Goal: Task Accomplishment & Management: Use online tool/utility

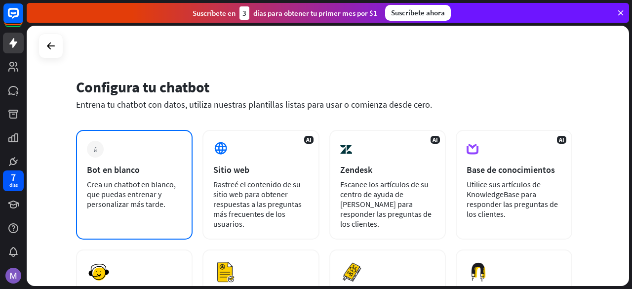
click at [130, 189] on font "Crea un chatbot en blanco, que puedas entrenar y personalizar más tarde." at bounding box center [131, 194] width 89 height 30
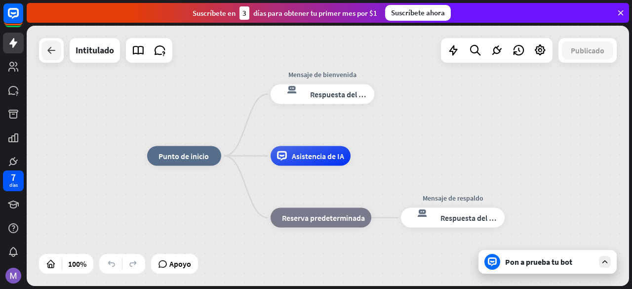
click at [55, 59] on div at bounding box center [51, 50] width 20 height 20
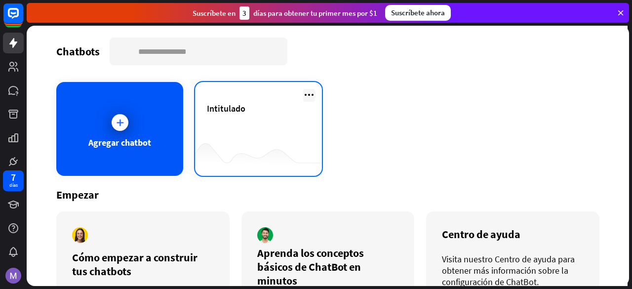
click at [307, 91] on icon at bounding box center [309, 95] width 12 height 12
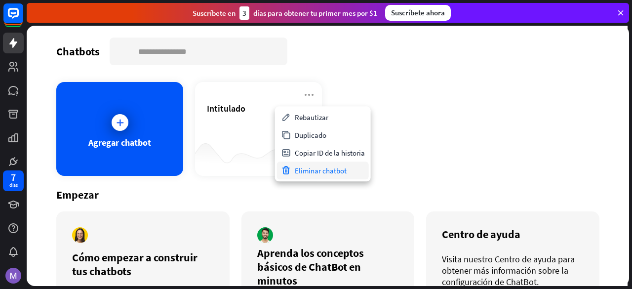
click at [307, 170] on font "Eliminar chatbot" at bounding box center [321, 170] width 52 height 9
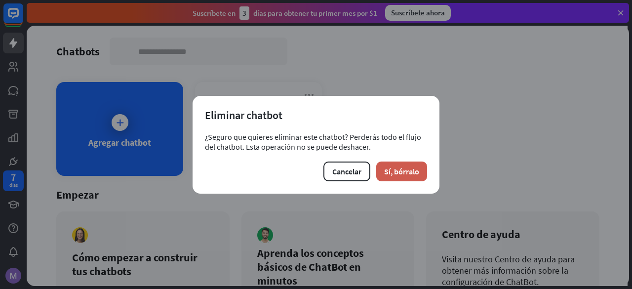
click at [393, 171] on font "Sí, bórralo" at bounding box center [401, 171] width 35 height 10
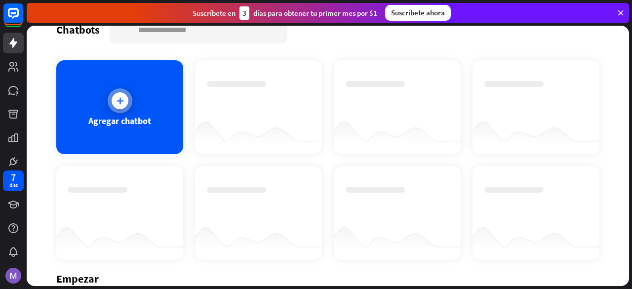
scroll to position [21, 0]
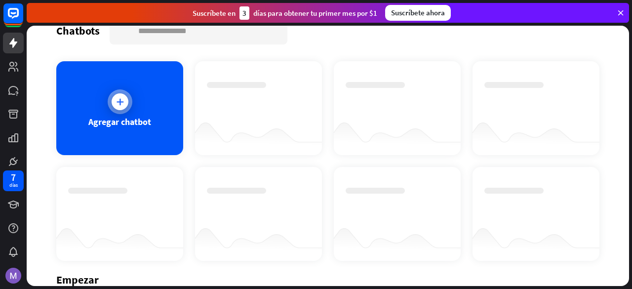
click at [119, 103] on icon at bounding box center [120, 102] width 10 height 10
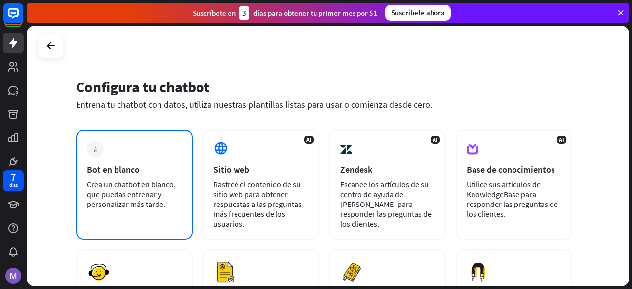
click at [160, 192] on font "Crea un chatbot en blanco, que puedas entrenar y personalizar más tarde." at bounding box center [131, 194] width 89 height 30
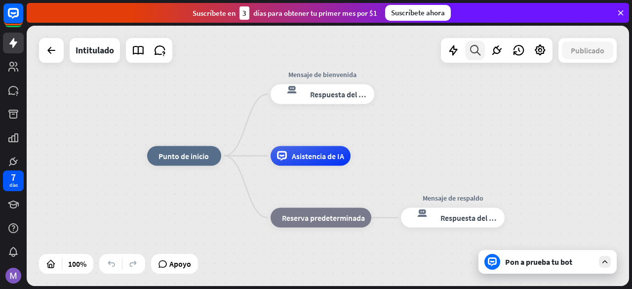
click at [471, 49] on icon at bounding box center [474, 50] width 13 height 13
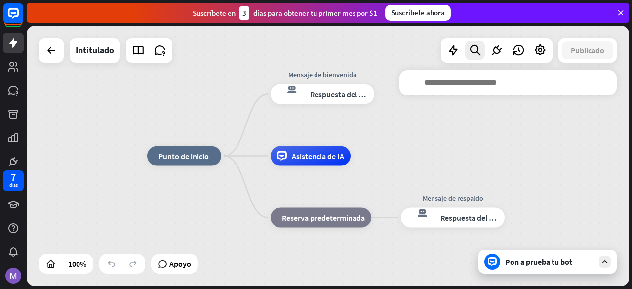
click at [453, 82] on input "text" at bounding box center [507, 82] width 217 height 25
click at [9, 56] on div at bounding box center [13, 83] width 27 height 167
click at [13, 42] on icon at bounding box center [13, 43] width 8 height 10
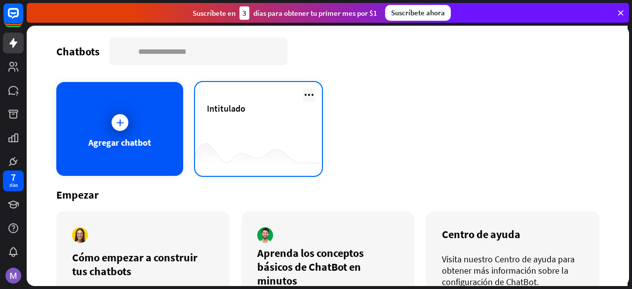
click at [303, 99] on icon at bounding box center [309, 95] width 12 height 12
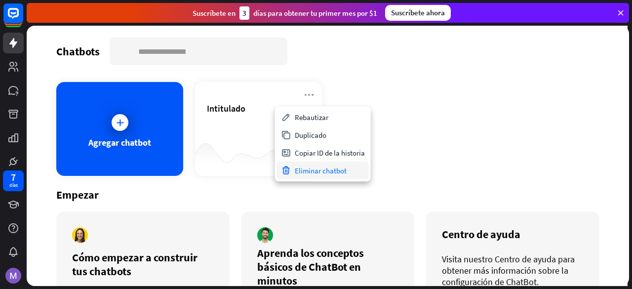
click at [322, 166] on font "Eliminar chatbot" at bounding box center [321, 170] width 52 height 9
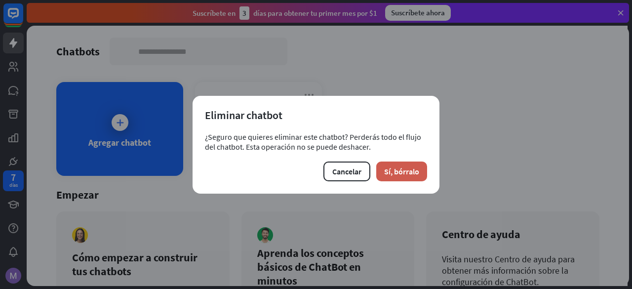
click at [391, 171] on font "Sí, bórralo" at bounding box center [401, 171] width 35 height 10
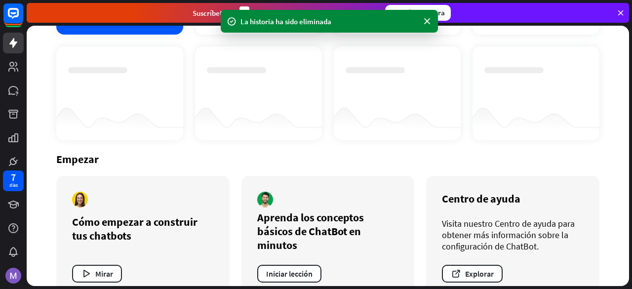
scroll to position [165, 0]
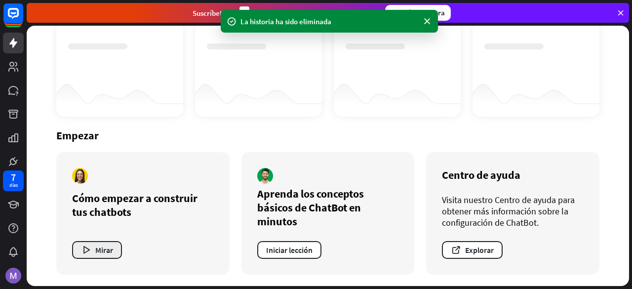
click at [110, 245] on font "Mirar" at bounding box center [104, 250] width 18 height 10
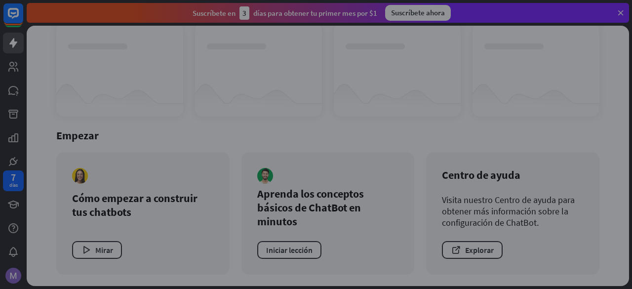
click at [554, 151] on div "cerca" at bounding box center [316, 144] width 632 height 289
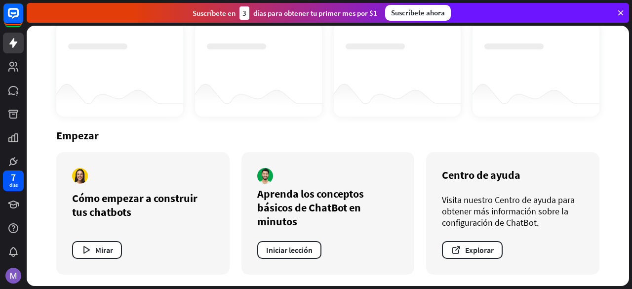
scroll to position [0, 0]
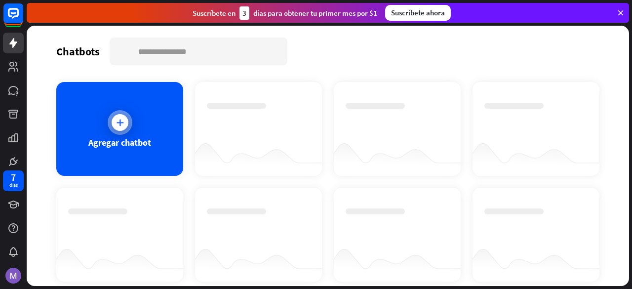
click at [150, 106] on div "Agregar chatbot" at bounding box center [119, 129] width 127 height 94
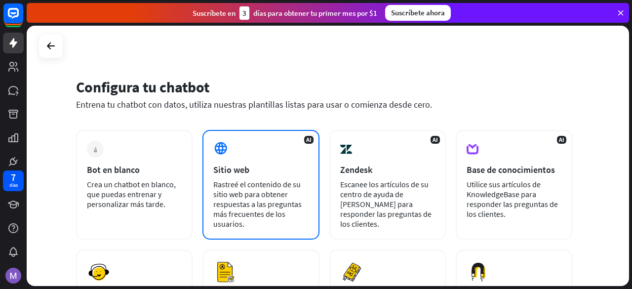
click at [268, 206] on font "Rastreé el contenido de su sitio web para obtener respuestas a las preguntas má…" at bounding box center [257, 203] width 88 height 49
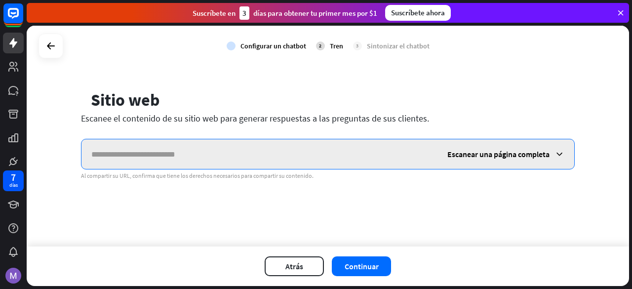
paste input "**********"
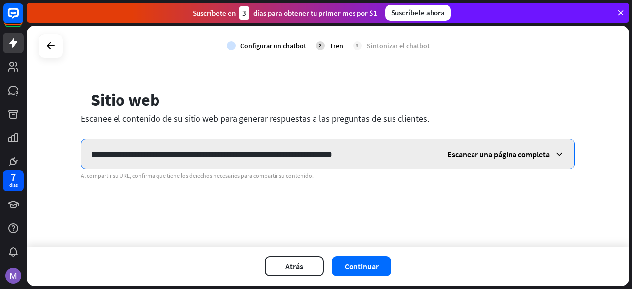
type input "**********"
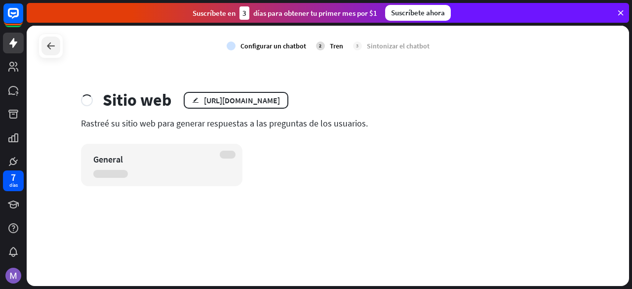
click at [48, 44] on icon at bounding box center [51, 46] width 12 height 12
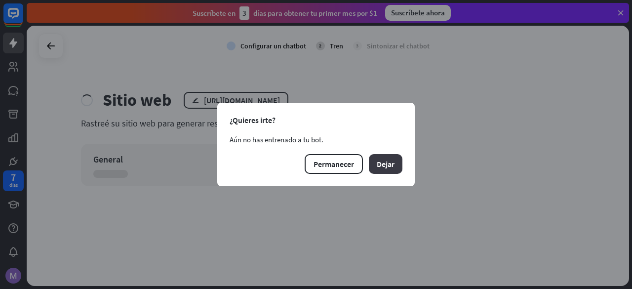
click at [385, 165] on font "Dejar" at bounding box center [386, 164] width 18 height 10
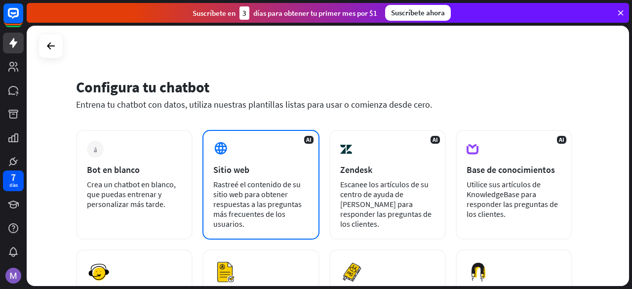
click at [280, 182] on font "Rastreé el contenido de su sitio web para obtener respuestas a las preguntas má…" at bounding box center [257, 203] width 88 height 49
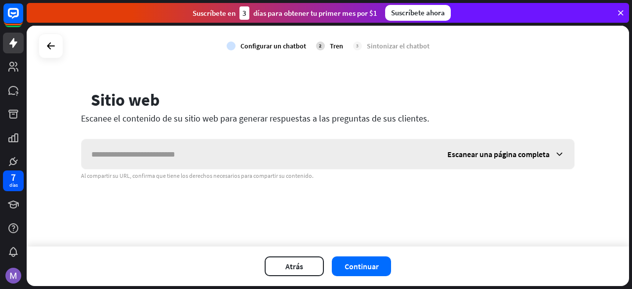
click at [248, 151] on input "text" at bounding box center [259, 154] width 356 height 30
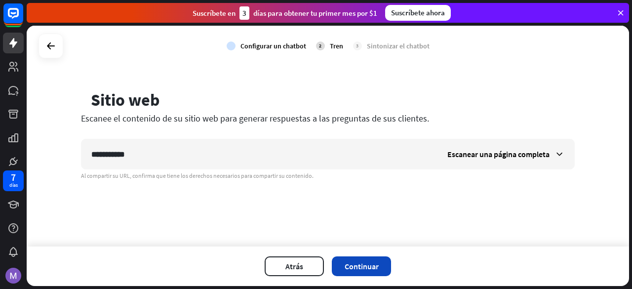
type input "**********"
click at [372, 272] on button "Continuar" at bounding box center [361, 266] width 59 height 20
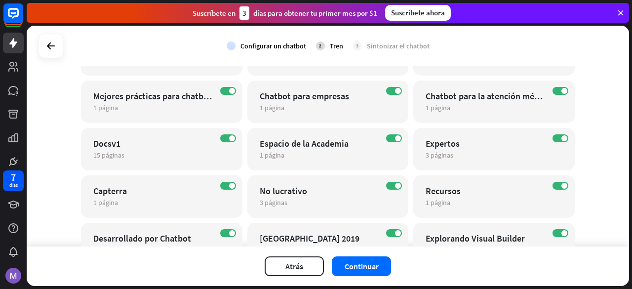
scroll to position [335, 0]
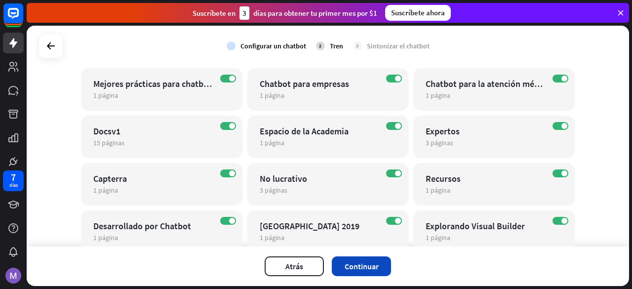
click at [354, 265] on font "Continuar" at bounding box center [361, 266] width 34 height 10
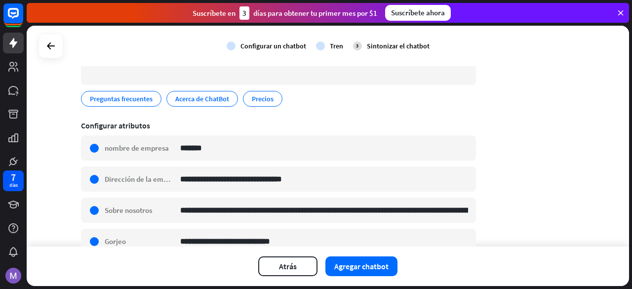
scroll to position [114, 0]
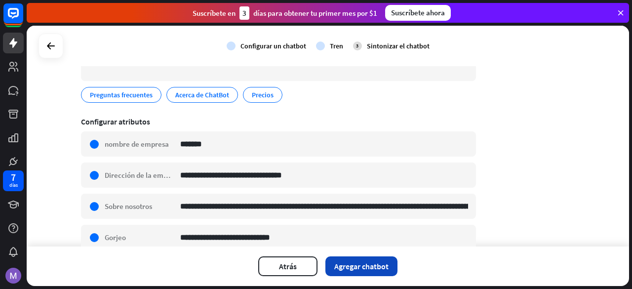
click at [342, 274] on button "Agregar chatbot" at bounding box center [361, 266] width 72 height 20
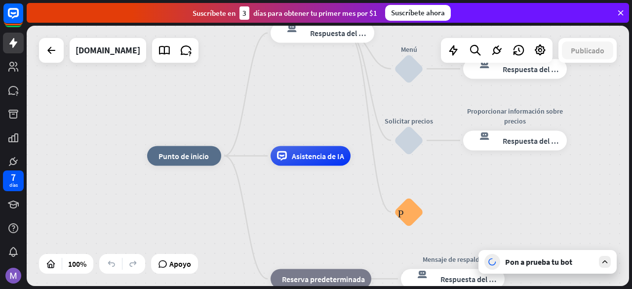
click at [550, 258] on font "Pon a prueba tu bot" at bounding box center [538, 262] width 67 height 10
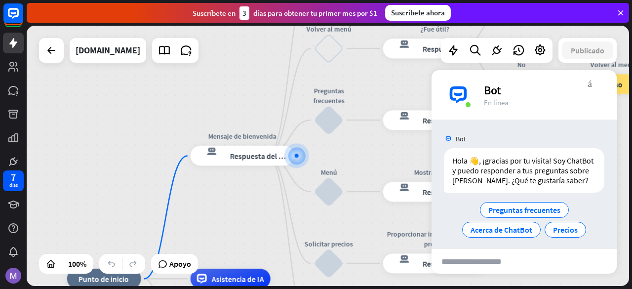
click at [450, 265] on input "text" at bounding box center [479, 261] width 97 height 25
paste input "**********"
type input "**********"
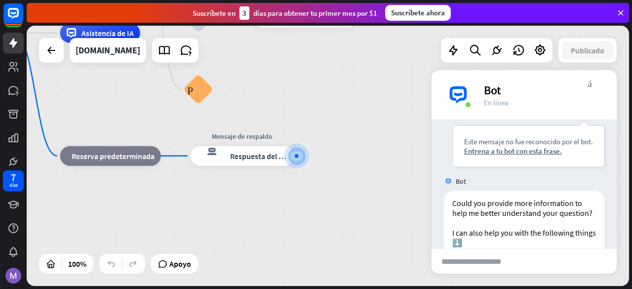
scroll to position [182, 0]
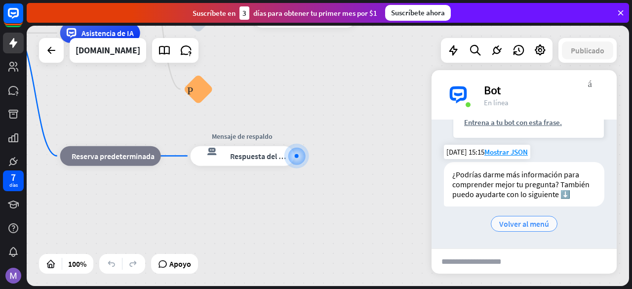
click at [524, 227] on font "Volver al menú" at bounding box center [524, 224] width 50 height 10
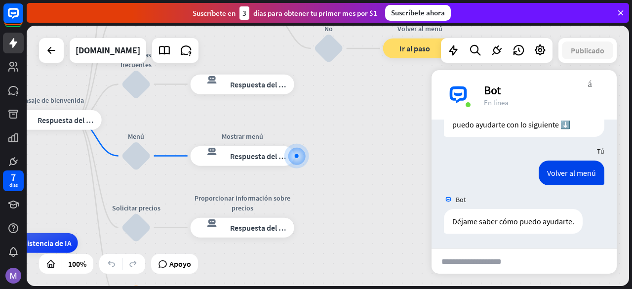
scroll to position [217, 0]
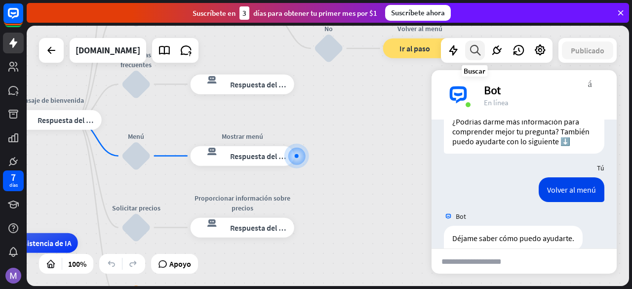
click at [476, 52] on icon at bounding box center [474, 50] width 13 height 13
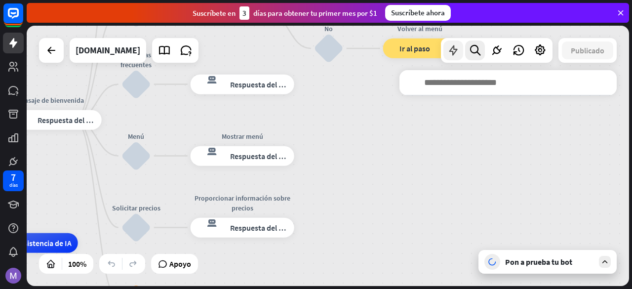
click at [455, 55] on icon at bounding box center [453, 50] width 13 height 13
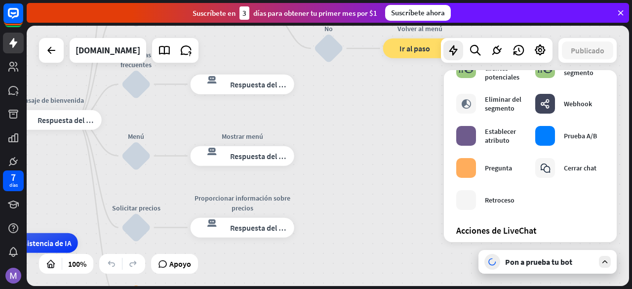
scroll to position [0, 0]
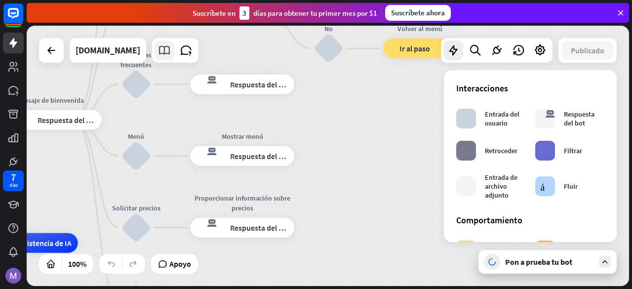
click at [158, 51] on icon at bounding box center [164, 50] width 13 height 13
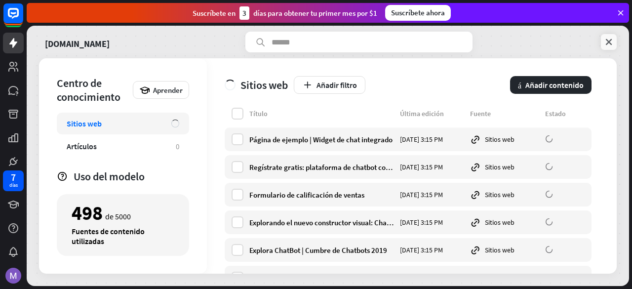
click at [608, 39] on icon at bounding box center [608, 42] width 10 height 10
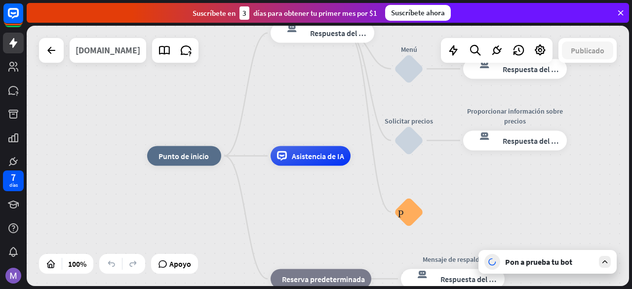
click at [100, 58] on div "[DOMAIN_NAME]" at bounding box center [107, 50] width 65 height 25
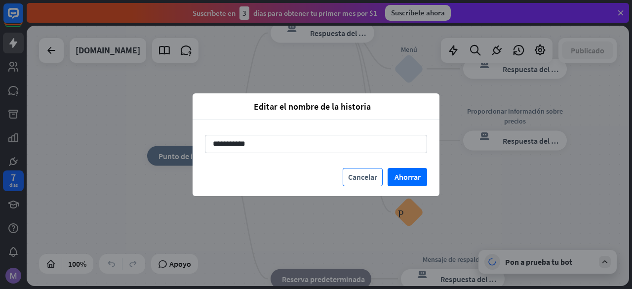
click at [369, 175] on font "Cancelar" at bounding box center [362, 177] width 29 height 10
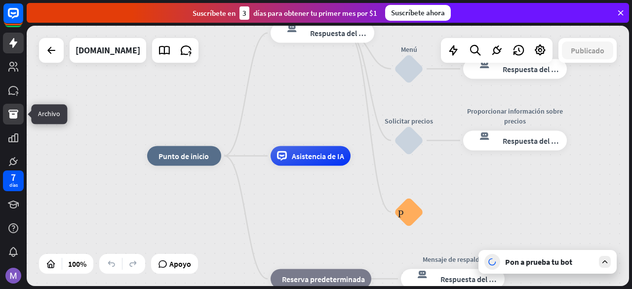
click at [13, 122] on link at bounding box center [13, 114] width 21 height 21
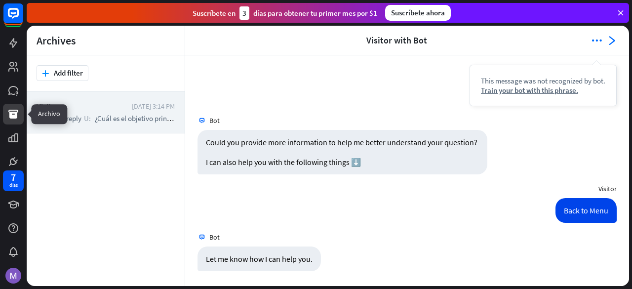
scroll to position [82, 0]
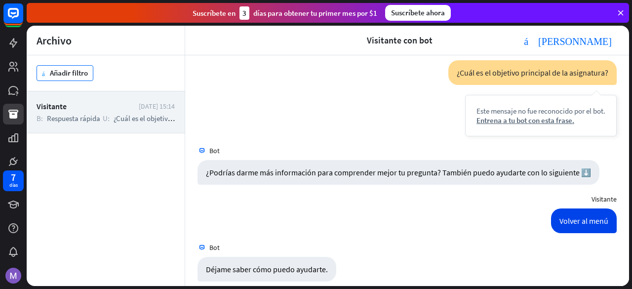
click at [56, 68] on font "Añadir filtro" at bounding box center [69, 73] width 38 height 14
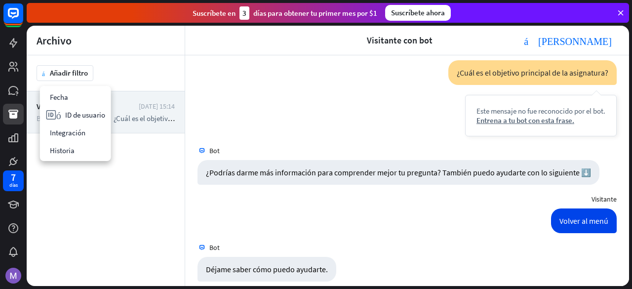
click at [124, 83] on div "más Añadir filtro" at bounding box center [106, 73] width 158 height 36
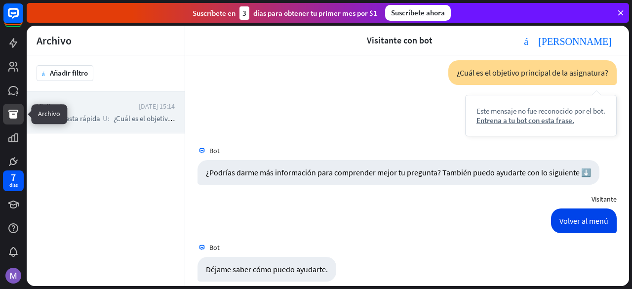
click at [13, 110] on icon at bounding box center [13, 114] width 10 height 9
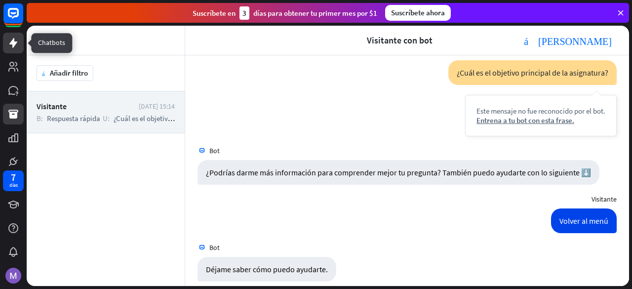
click at [12, 51] on link at bounding box center [13, 43] width 21 height 21
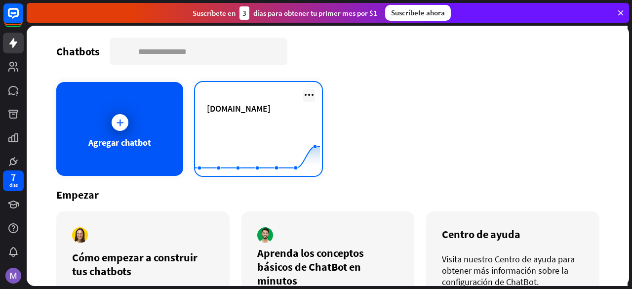
click at [306, 89] on icon at bounding box center [309, 95] width 12 height 12
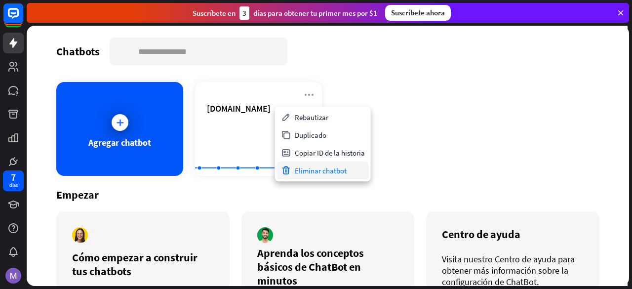
click at [300, 168] on font "Eliminar chatbot" at bounding box center [321, 170] width 52 height 9
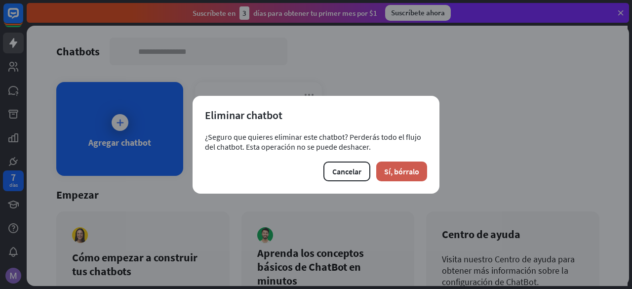
click at [390, 170] on font "Sí, bórralo" at bounding box center [401, 171] width 35 height 10
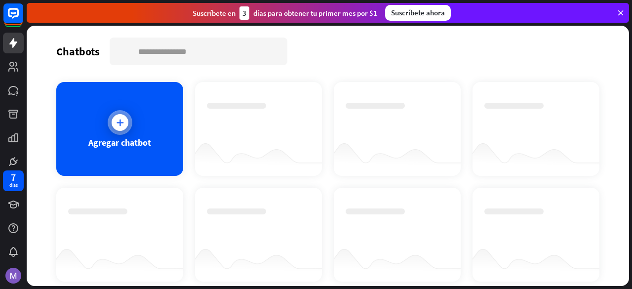
click at [137, 131] on div "Agregar chatbot" at bounding box center [119, 129] width 127 height 94
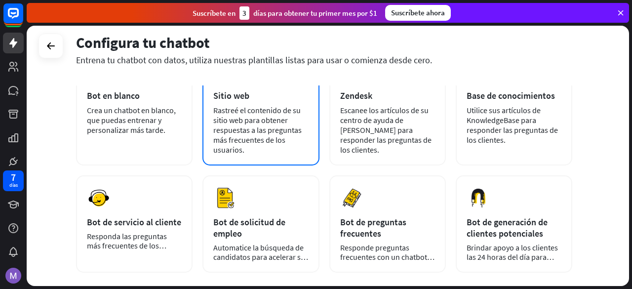
scroll to position [51, 0]
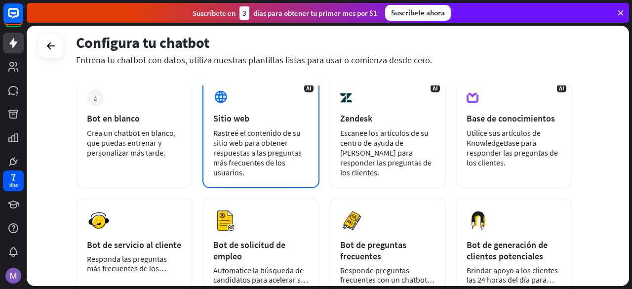
click at [280, 161] on font "Rastreé el contenido de su sitio web para obtener respuestas a las preguntas má…" at bounding box center [257, 152] width 88 height 49
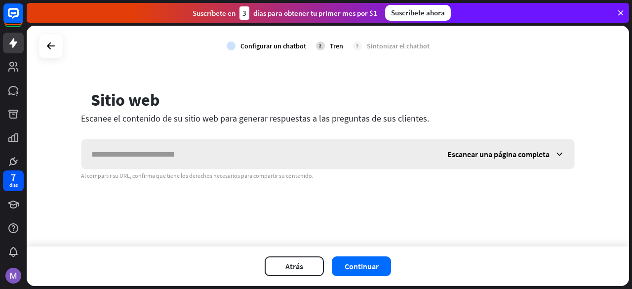
click at [280, 161] on input "text" at bounding box center [259, 154] width 356 height 30
click at [497, 153] on font "Escanear una página completa" at bounding box center [498, 154] width 102 height 10
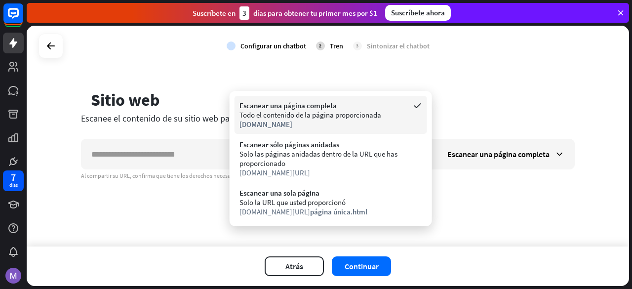
click at [363, 113] on div "Todo el contenido de la página proporcionada" at bounding box center [330, 114] width 183 height 9
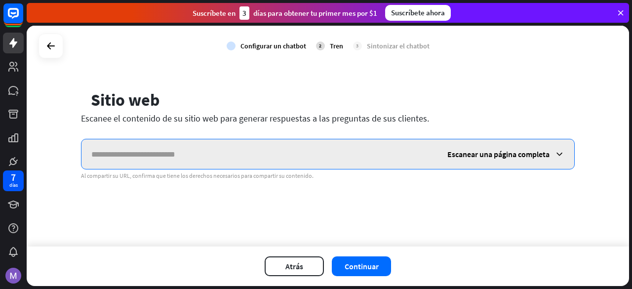
click at [354, 154] on input "text" at bounding box center [259, 154] width 356 height 30
paste input "**********"
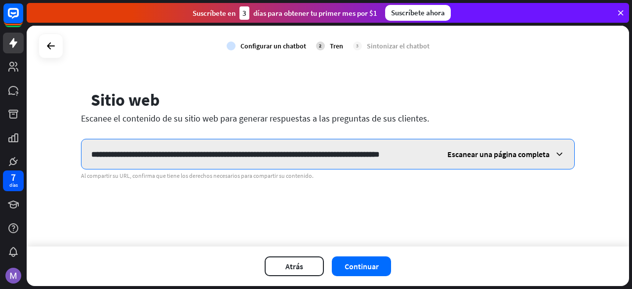
scroll to position [0, 12]
type input "**********"
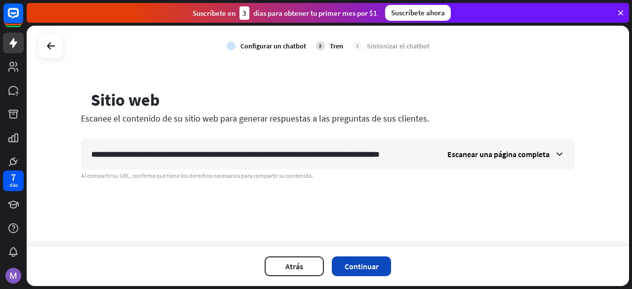
scroll to position [0, 0]
click at [355, 264] on font "Continuar" at bounding box center [361, 266] width 34 height 10
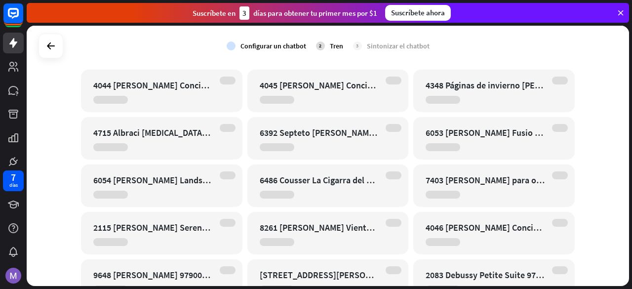
scroll to position [11680, 0]
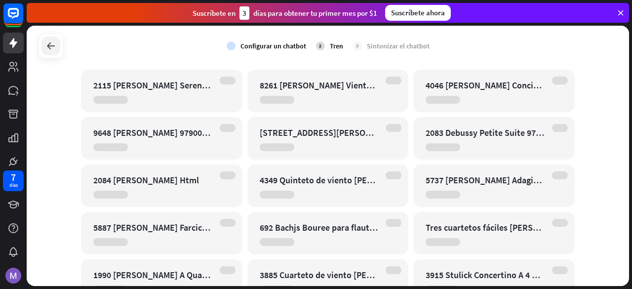
click at [51, 40] on icon at bounding box center [51, 46] width 12 height 12
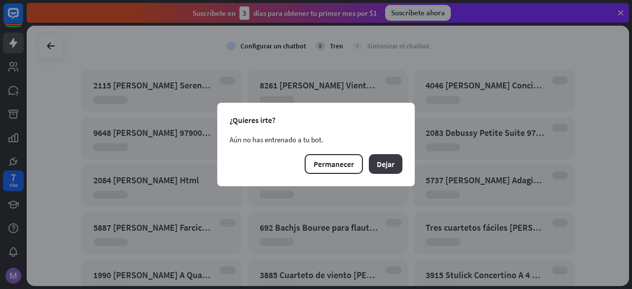
click at [387, 165] on font "Dejar" at bounding box center [386, 164] width 18 height 10
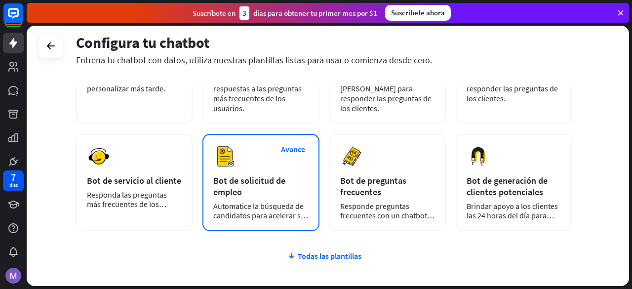
scroll to position [119, 0]
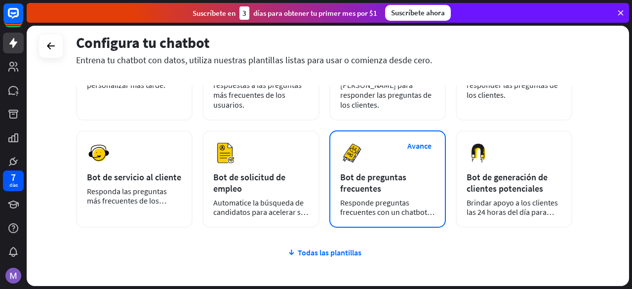
click at [378, 213] on font "Responde preguntas frecuentes con un chatbot y ahorra tiempo." at bounding box center [387, 211] width 94 height 29
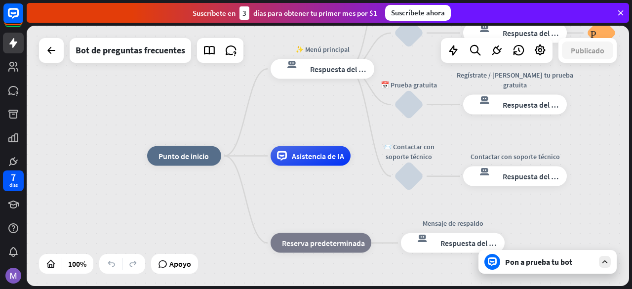
click at [524, 264] on font "Pon a prueba tu bot" at bounding box center [538, 262] width 67 height 10
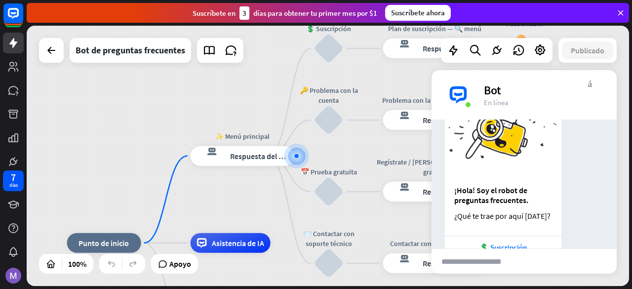
scroll to position [144, 0]
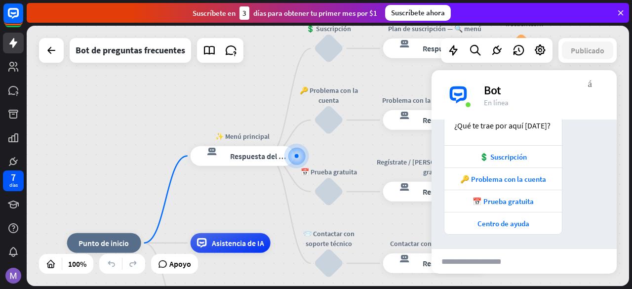
click at [475, 264] on input "text" at bounding box center [479, 261] width 97 height 25
paste input "**********"
type input "**********"
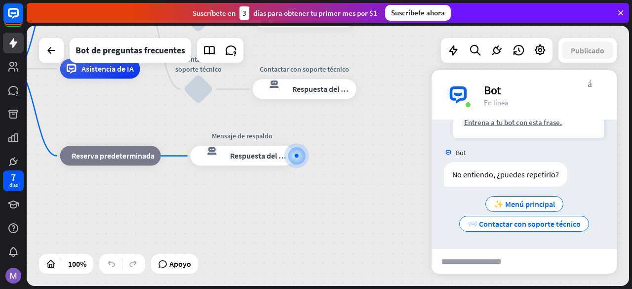
scroll to position [357, 0]
type input "**********"
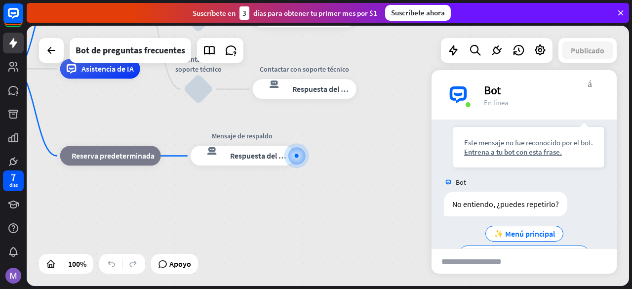
scroll to position [525, 0]
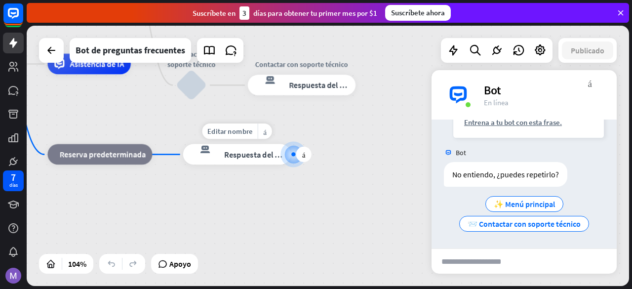
click at [270, 159] on font "Respuesta del bot" at bounding box center [255, 154] width 63 height 10
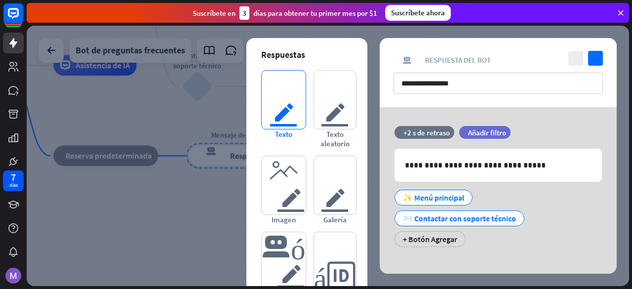
click at [271, 106] on font "texto del editor" at bounding box center [283, 100] width 29 height 58
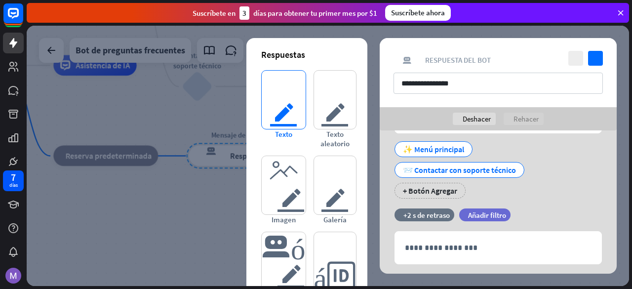
scroll to position [96, 0]
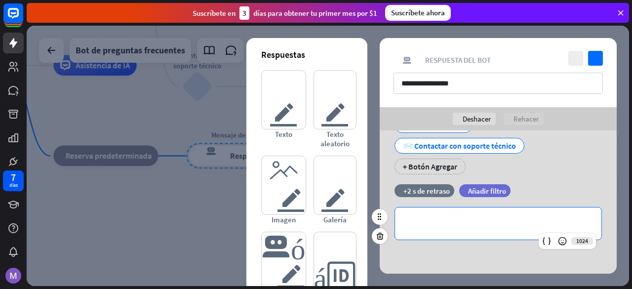
click at [436, 223] on p "**********" at bounding box center [498, 223] width 187 height 12
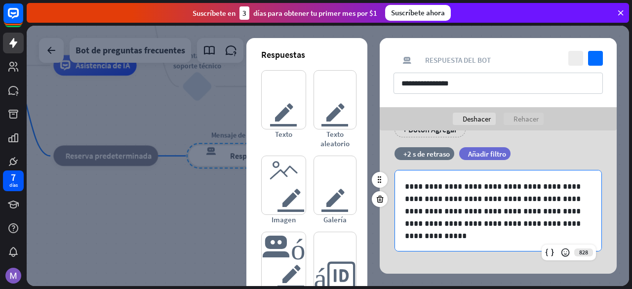
scroll to position [0, 0]
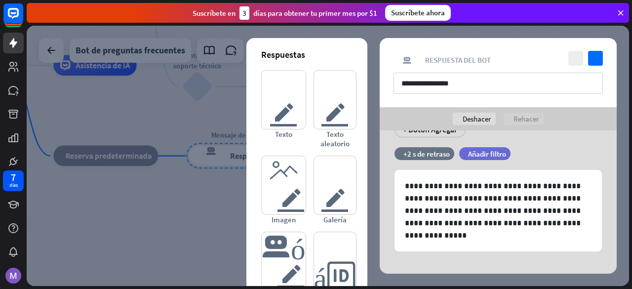
click at [378, 247] on div "**********" at bounding box center [498, 201] width 262 height 143
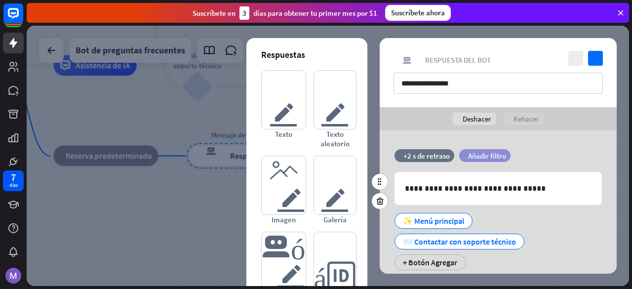
click at [482, 153] on font "Añadir filtro" at bounding box center [487, 155] width 38 height 9
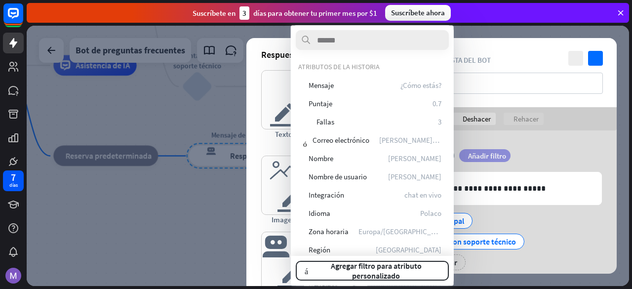
click at [482, 153] on font "Añadir filtro" at bounding box center [487, 155] width 38 height 9
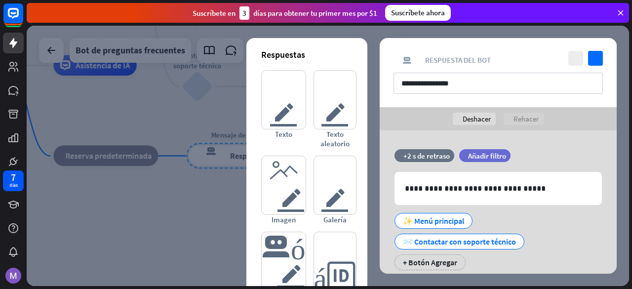
click at [461, 43] on div "**********" at bounding box center [497, 72] width 237 height 69
click at [174, 104] on div at bounding box center [328, 156] width 602 height 260
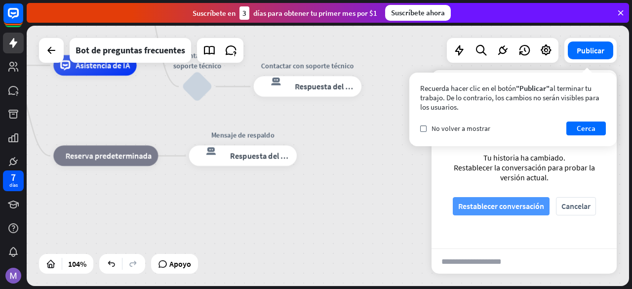
click at [514, 205] on font "Restablecer conversación" at bounding box center [501, 206] width 86 height 10
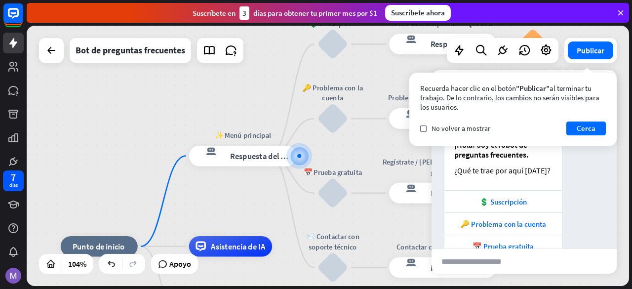
scroll to position [134, 0]
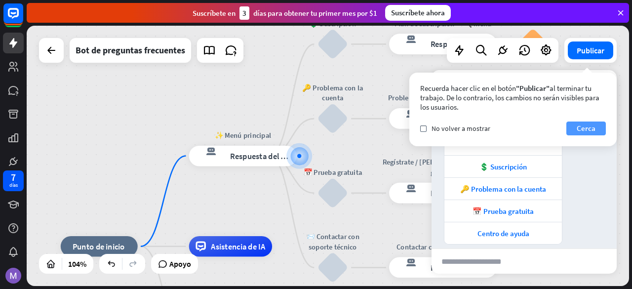
click at [591, 126] on font "Cerca" at bounding box center [585, 127] width 19 height 9
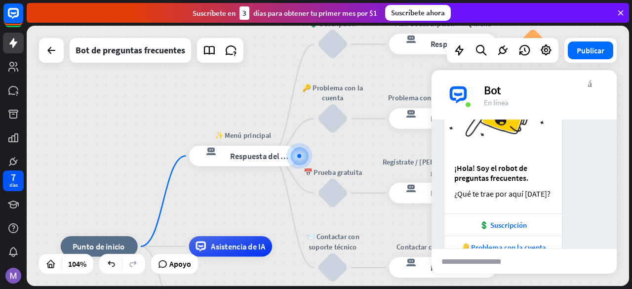
scroll to position [144, 0]
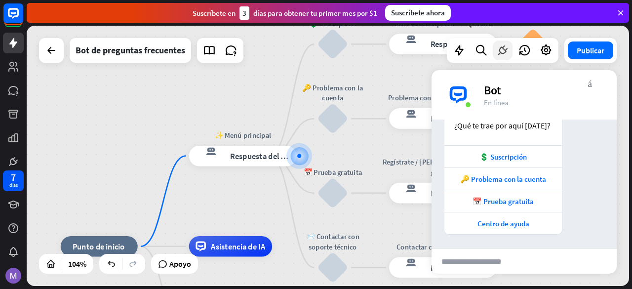
click at [498, 58] on div at bounding box center [502, 50] width 20 height 20
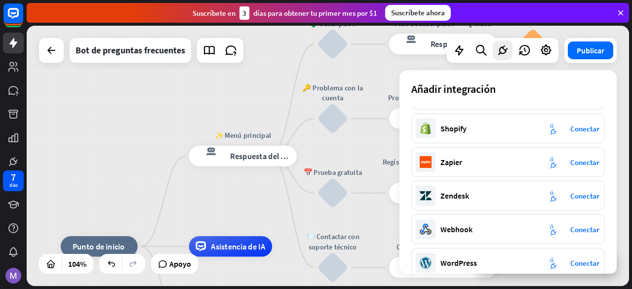
scroll to position [211, 0]
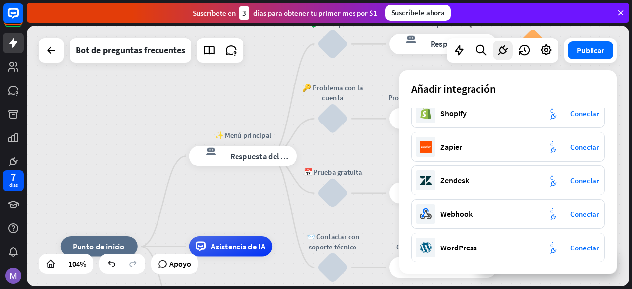
click at [389, 194] on div "Editar nombre más_amarillo más Regístrate / [PERSON_NAME] tu prueba gratuita re…" at bounding box center [443, 193] width 108 height 21
click at [485, 51] on icon at bounding box center [480, 50] width 13 height 13
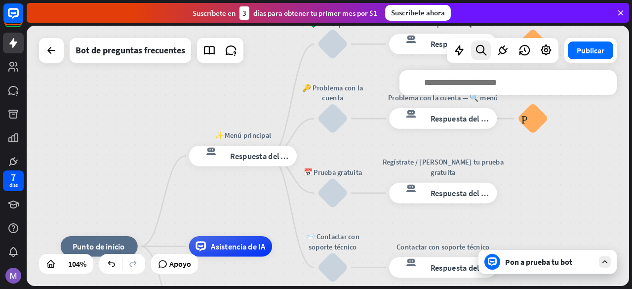
click at [446, 76] on input "text" at bounding box center [507, 82] width 217 height 25
click at [460, 59] on div at bounding box center [459, 50] width 20 height 20
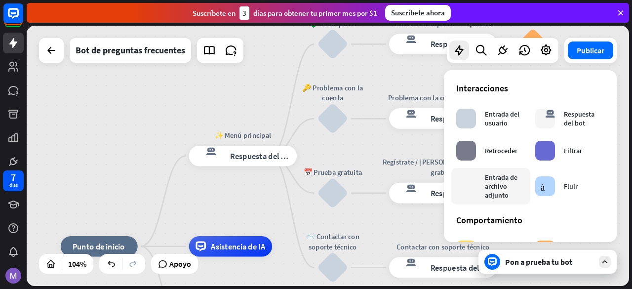
click at [480, 191] on div "archivo adjunto de bloque Entrada de archivo adjunto" at bounding box center [490, 186] width 69 height 27
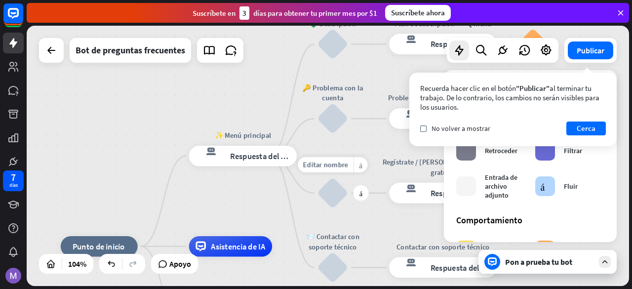
click at [332, 195] on div "bloquear_entrada_de_usuario" at bounding box center [332, 193] width 31 height 31
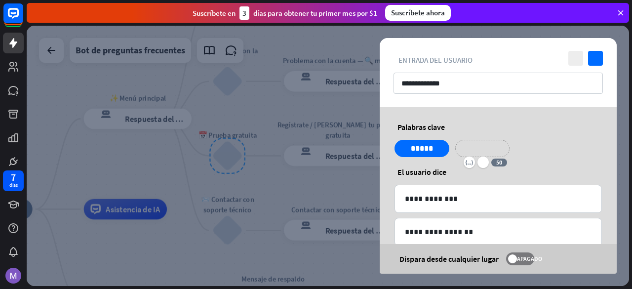
click at [500, 148] on p "**********" at bounding box center [481, 148] width 39 height 12
click at [427, 152] on p "*****" at bounding box center [422, 148] width 40 height 12
click at [321, 82] on div at bounding box center [328, 156] width 602 height 260
